Goal: Task Accomplishment & Management: Manage account settings

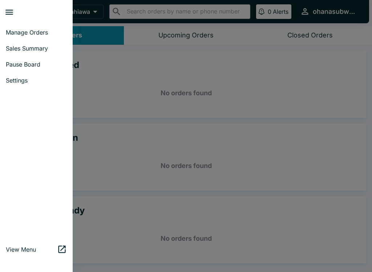
click at [33, 68] on span "Pause Board" at bounding box center [36, 64] width 61 height 7
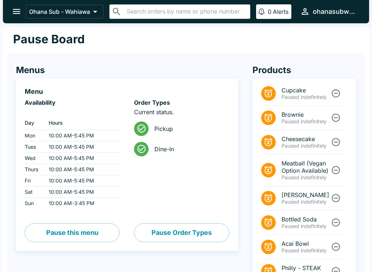
scroll to position [49, 0]
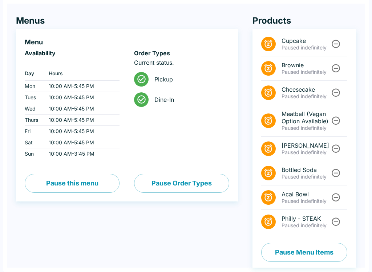
click at [288, 253] on button "Pause Menu Items" at bounding box center [304, 252] width 86 height 19
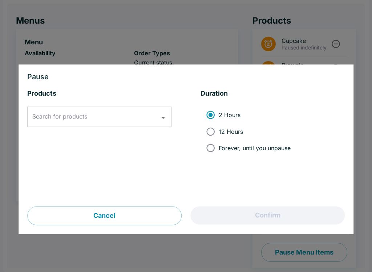
click at [64, 116] on div "Search for products Search for products" at bounding box center [99, 117] width 144 height 20
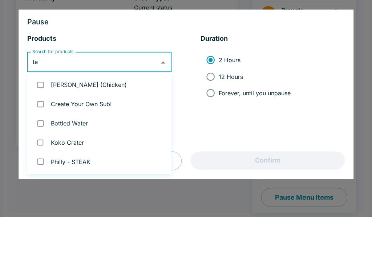
type input "ter"
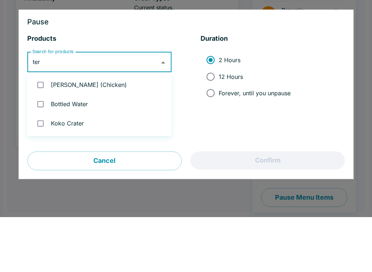
click at [43, 132] on input "checkbox" at bounding box center [40, 139] width 15 height 15
checkbox input "true"
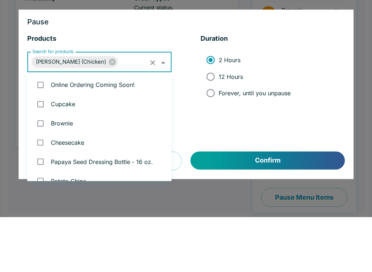
scroll to position [86, 0]
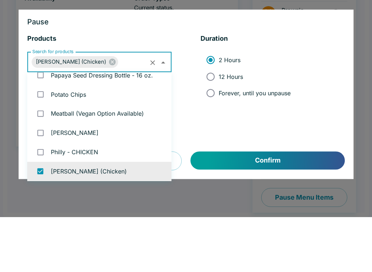
click at [210, 140] on input "Forever, until you unpause" at bounding box center [210, 148] width 16 height 16
radio input "true"
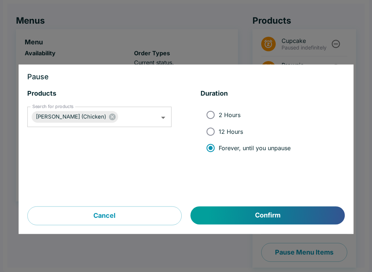
click at [271, 218] on button "Confirm" at bounding box center [268, 215] width 154 height 18
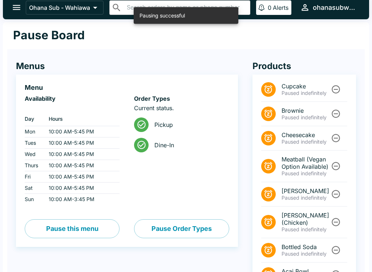
scroll to position [4, 0]
click at [19, 9] on icon "open drawer" at bounding box center [17, 8] width 10 height 10
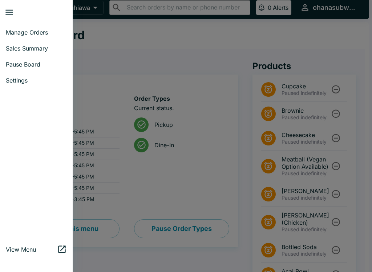
click at [39, 28] on link "Manage Orders" at bounding box center [36, 32] width 73 height 16
